Goal: Task Accomplishment & Management: Manage account settings

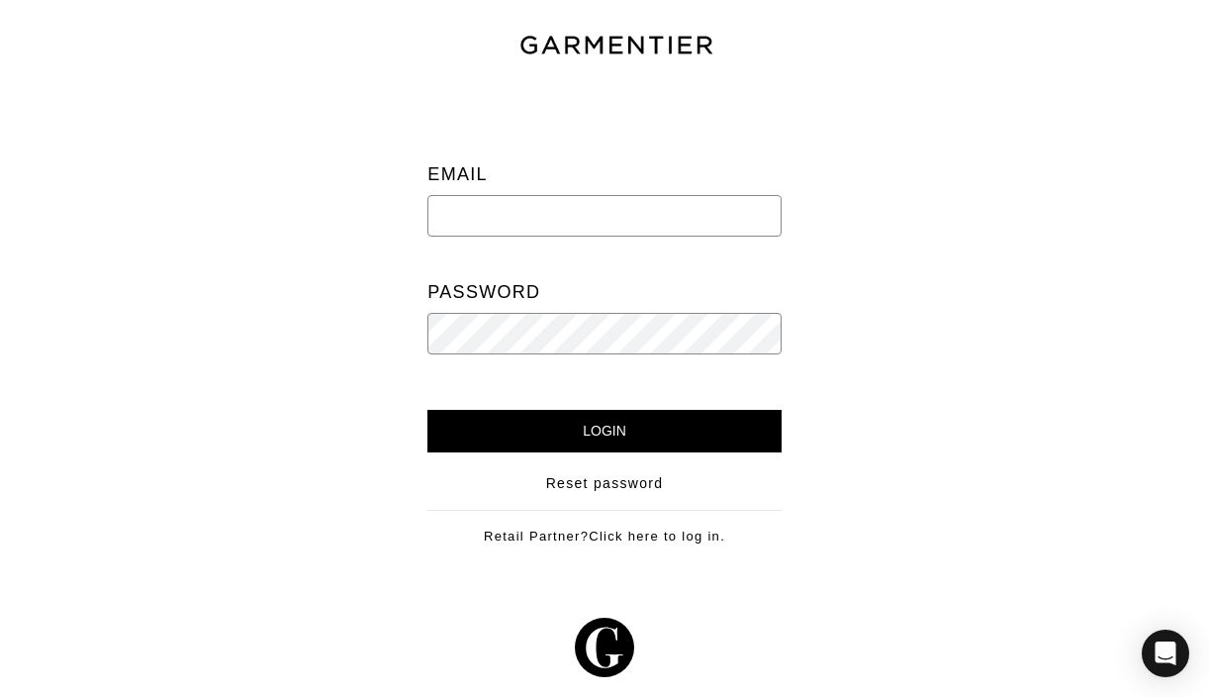
type input "[EMAIL_ADDRESS][DOMAIN_NAME]"
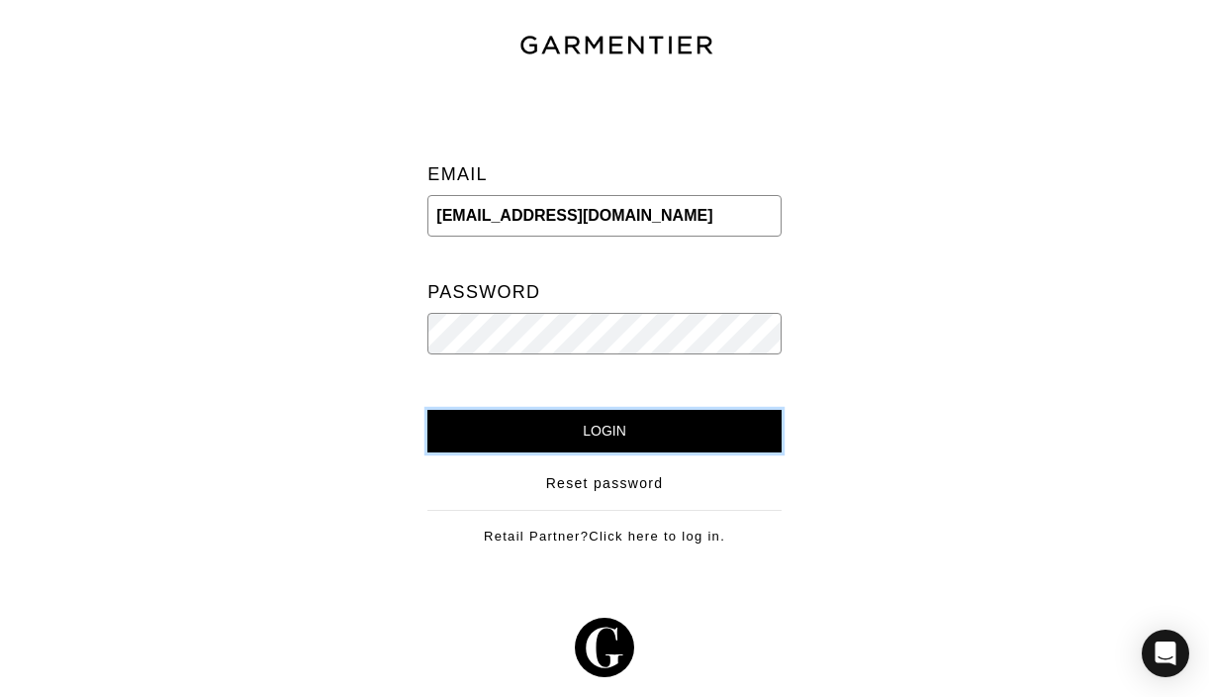
click at [604, 445] on input "Login" at bounding box center [604, 431] width 353 height 43
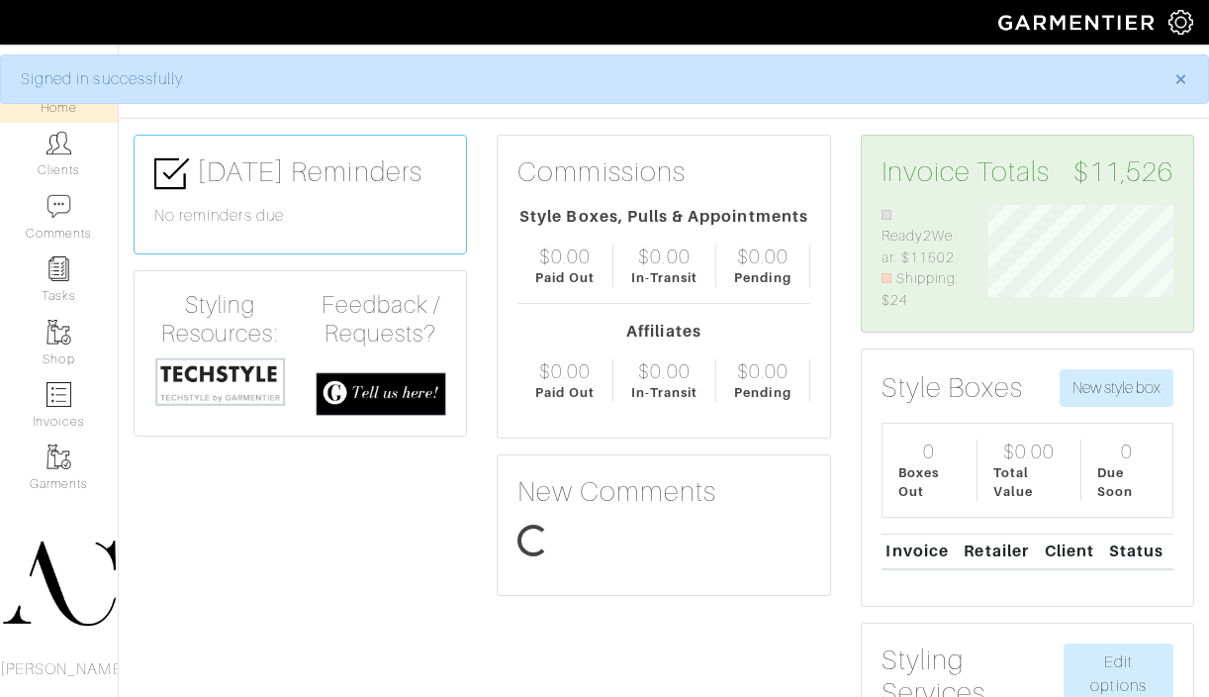
scroll to position [107, 215]
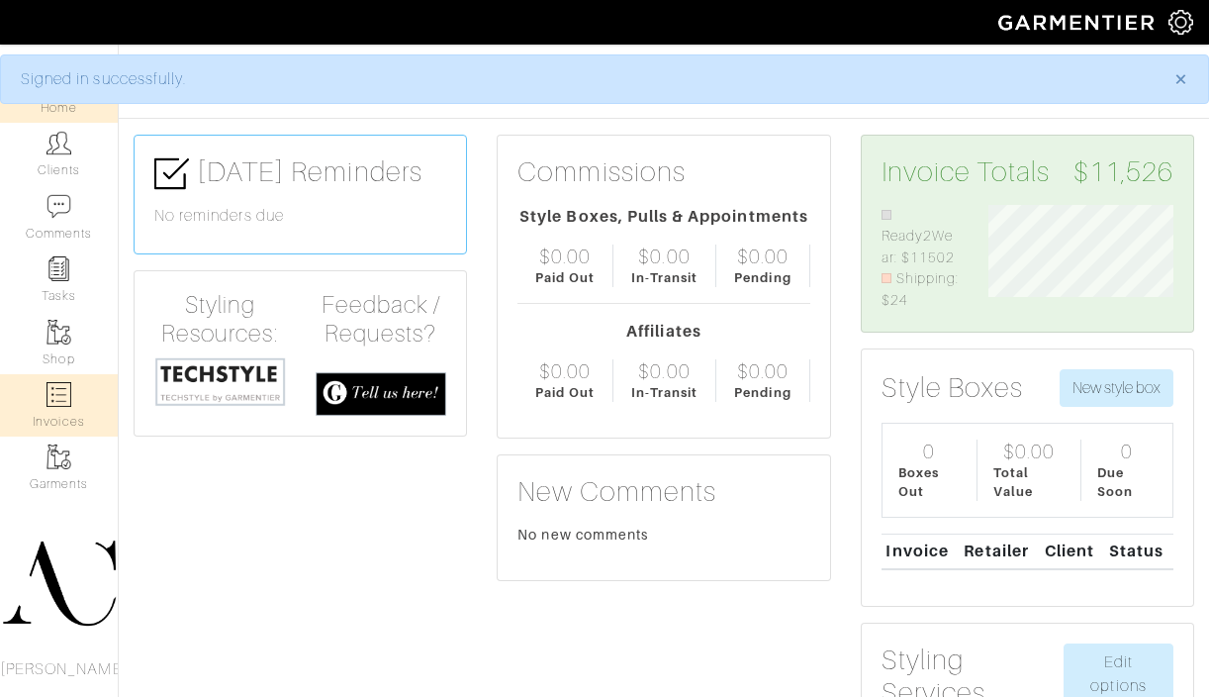
click at [67, 418] on link "Invoices" at bounding box center [59, 405] width 118 height 62
select select
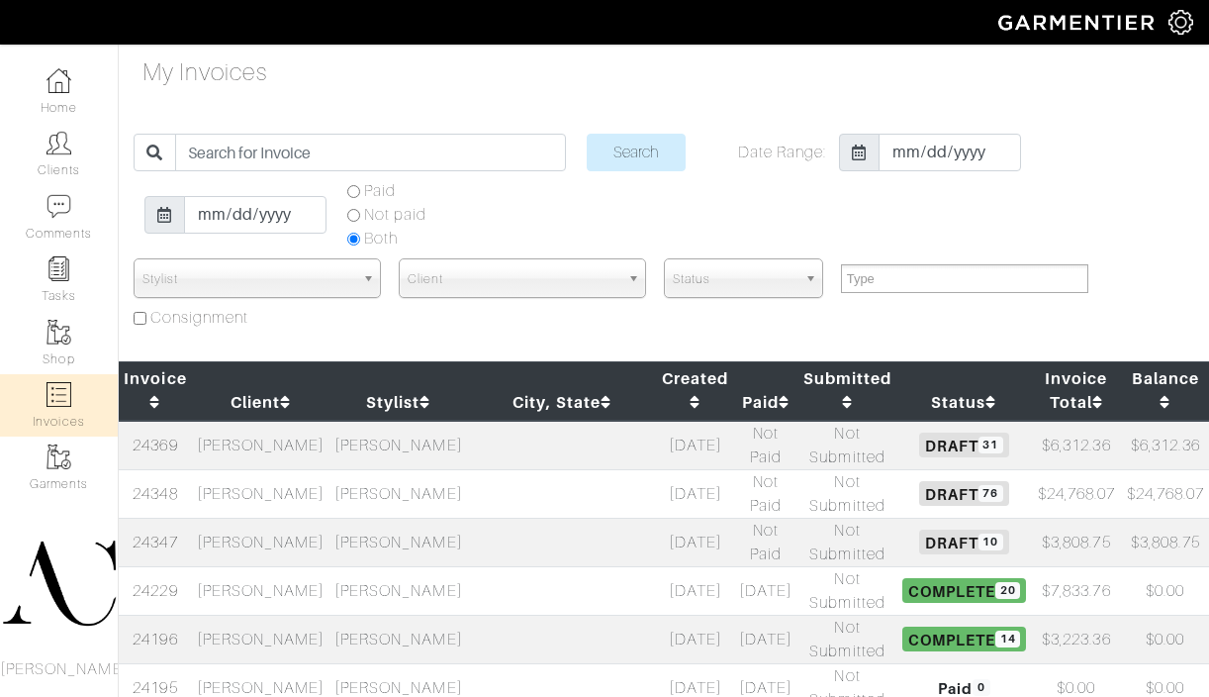
click at [527, 497] on td at bounding box center [561, 493] width 189 height 48
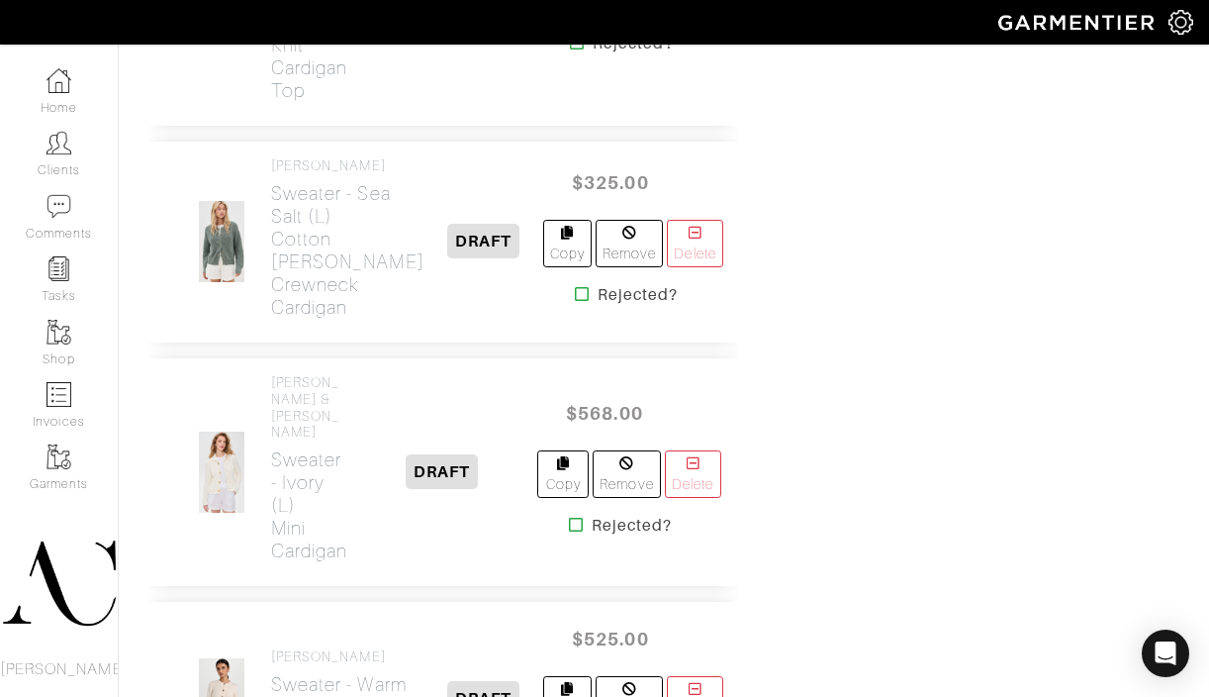
scroll to position [3184, 0]
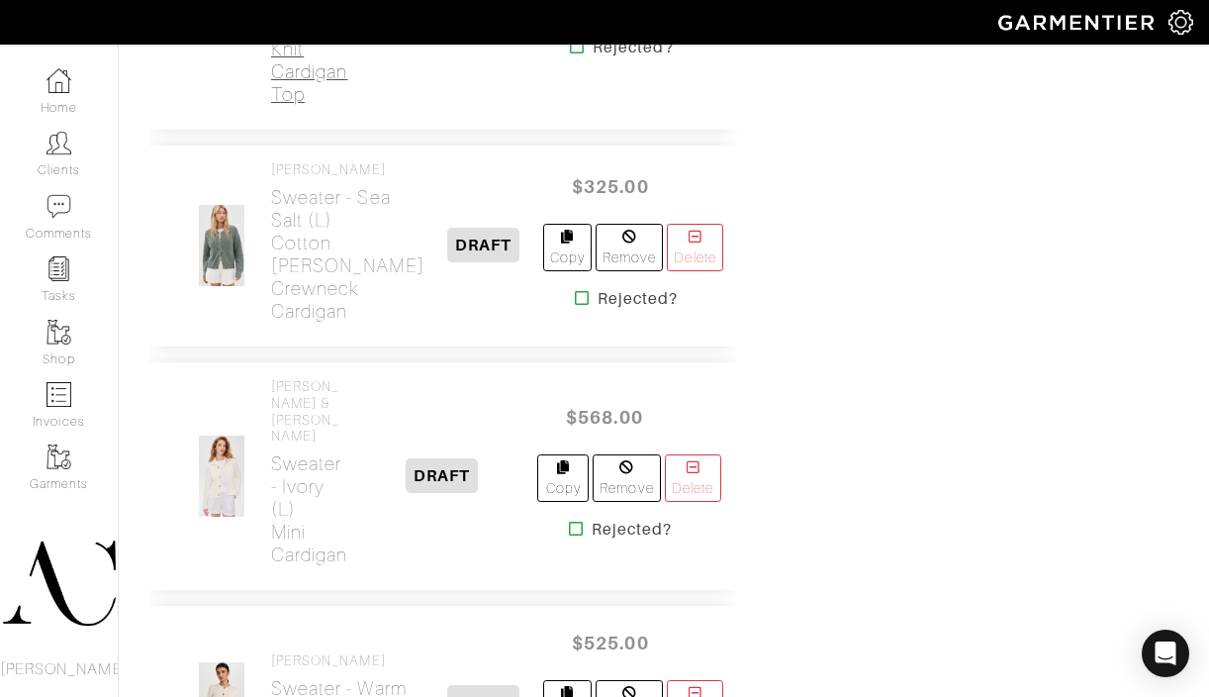
click at [295, 106] on h2 "Sweater - Navy (L) Women's Stripe Collar Knit Cardigan Top" at bounding box center [310, 3] width 78 height 205
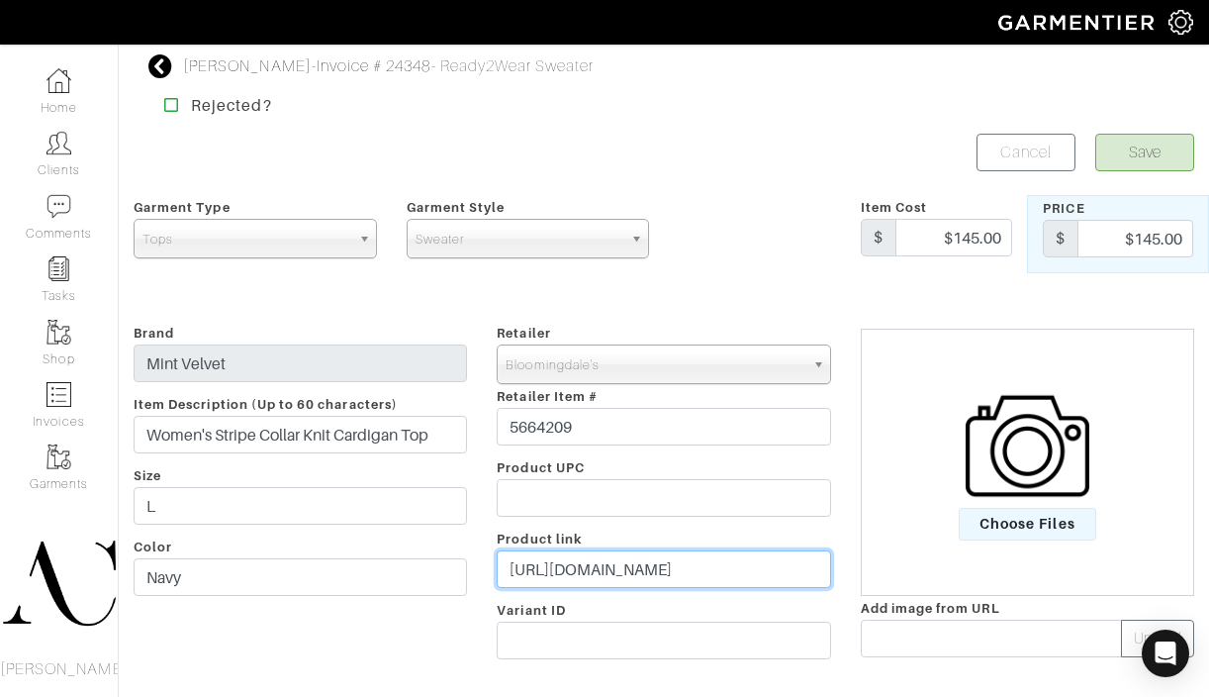
click at [757, 569] on input "[URL][DOMAIN_NAME]" at bounding box center [664, 569] width 334 height 38
drag, startPoint x: 755, startPoint y: 569, endPoint x: 763, endPoint y: 446, distance: 123.0
click at [763, 514] on div "Retailer - 032c 1017 ALYX 9SM 111SKIN 11 by [PERSON_NAME] 11 [PERSON_NAME] 12 S…" at bounding box center [663, 495] width 363 height 348
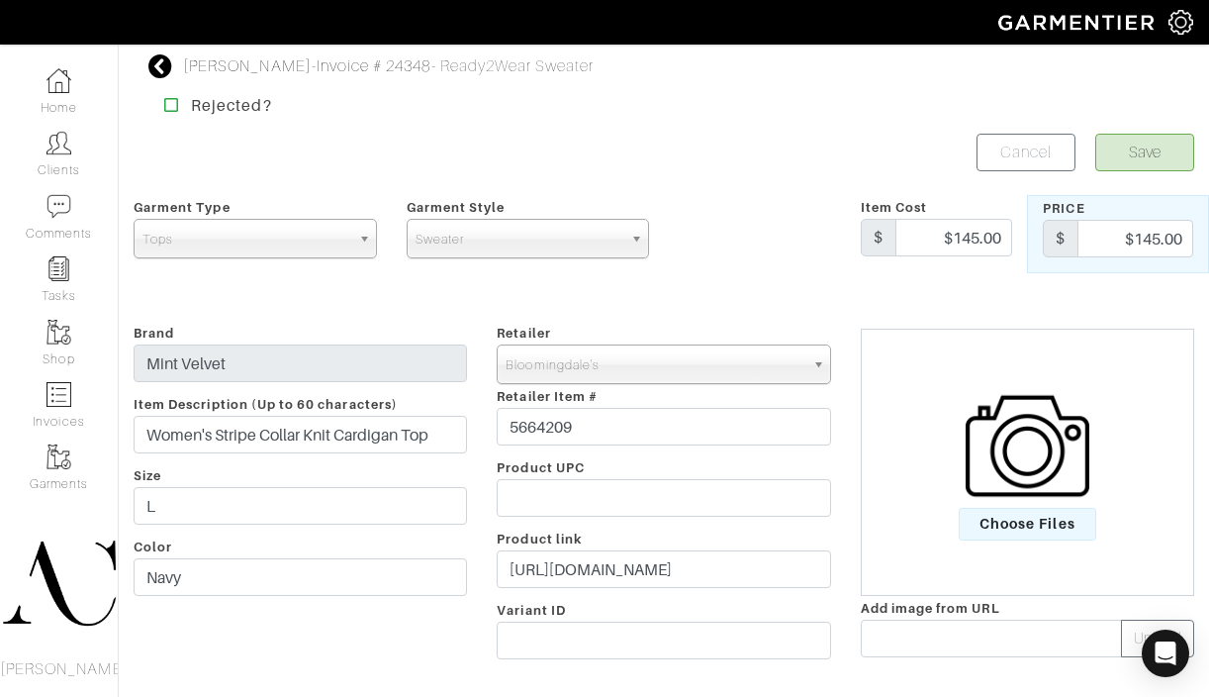
drag, startPoint x: 759, startPoint y: 387, endPoint x: 845, endPoint y: 145, distance: 256.4
click at [759, 383] on div "Retailer - 032c 1017 ALYX 9SM 111SKIN 11 by [PERSON_NAME] 11 [PERSON_NAME] 12 S…" at bounding box center [663, 495] width 363 height 348
